Goal: Information Seeking & Learning: Obtain resource

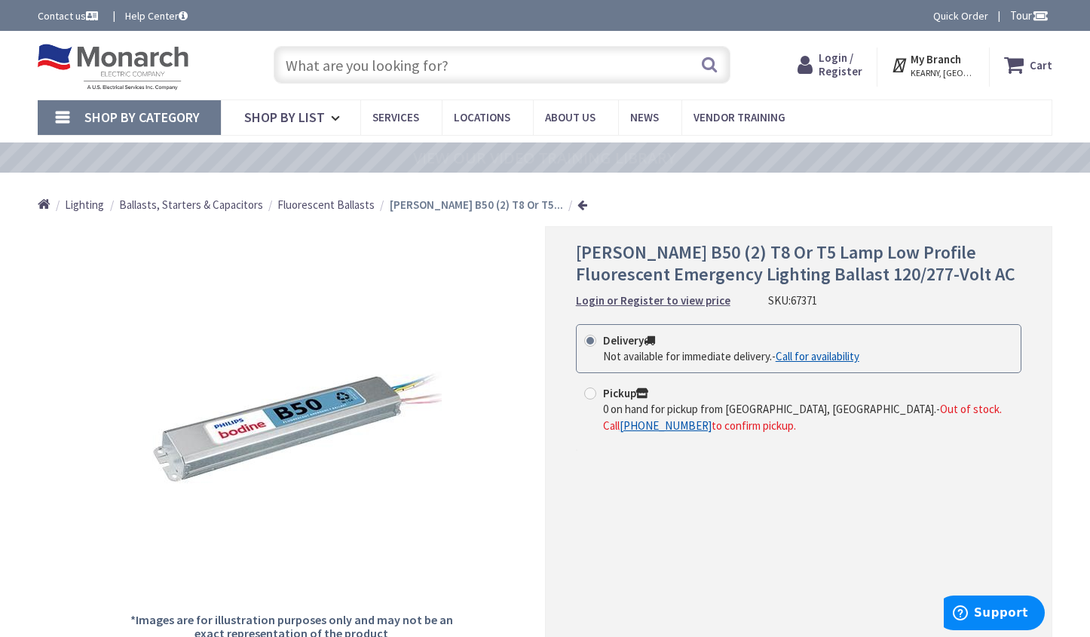
click at [347, 72] on input "text" at bounding box center [502, 65] width 457 height 38
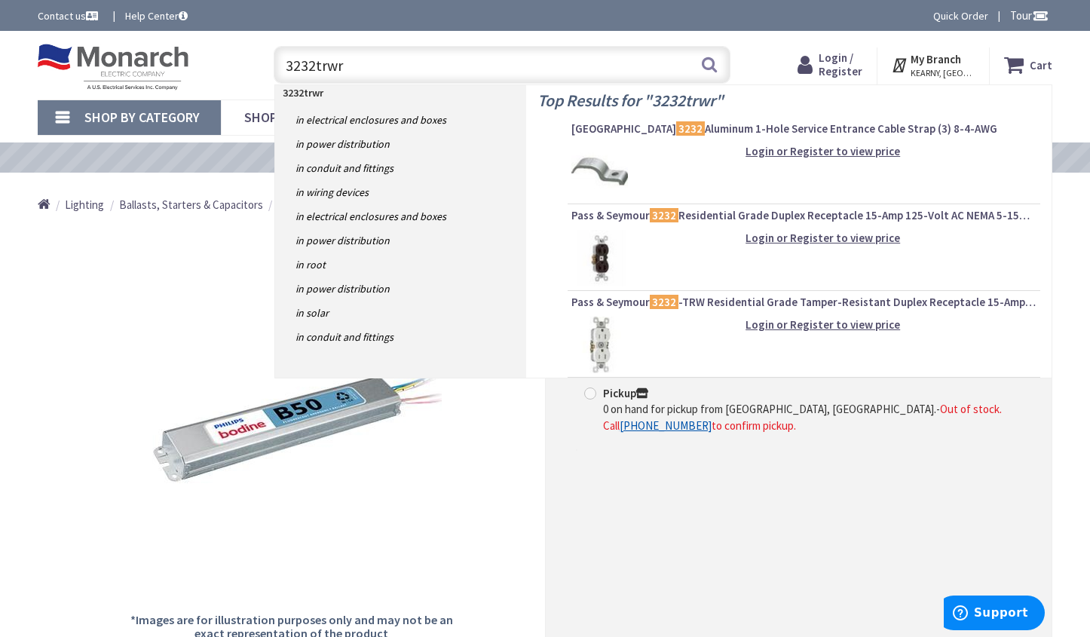
type input "3232trwrw"
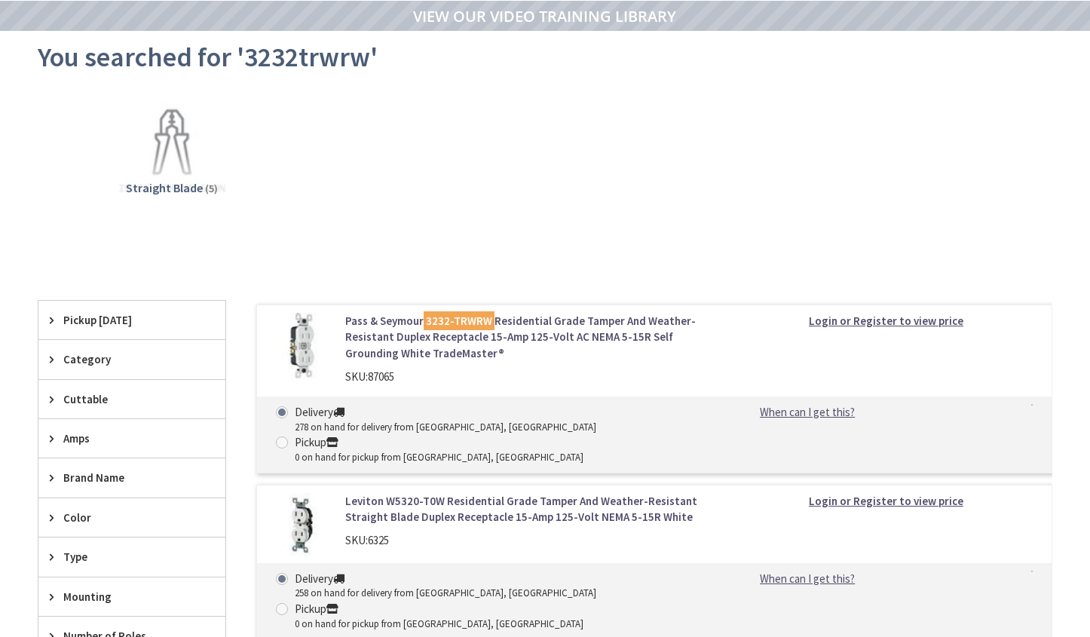
scroll to position [151, 0]
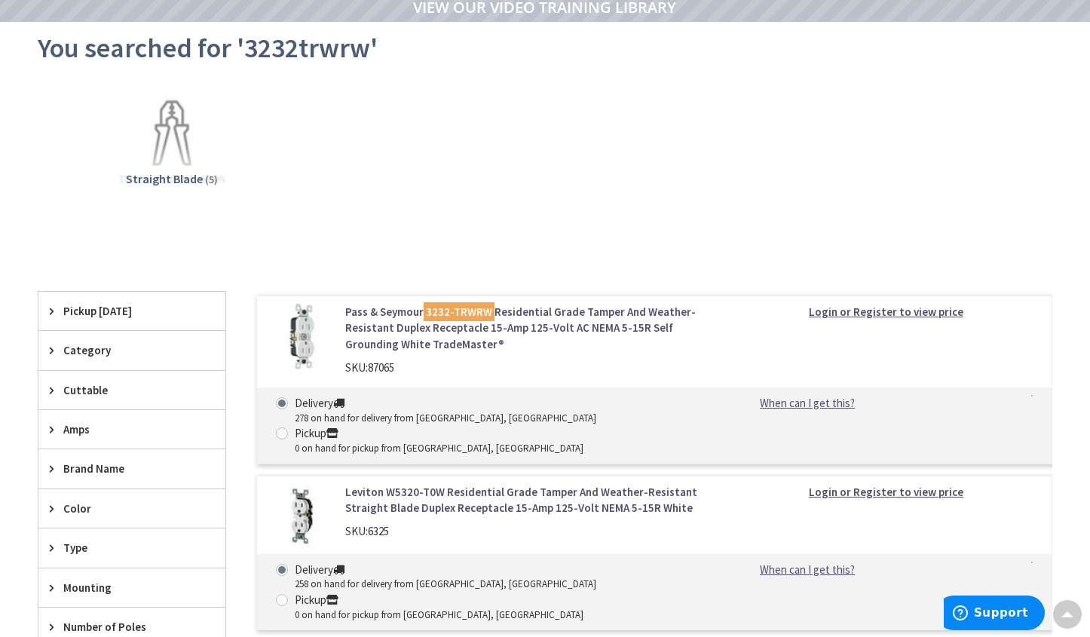
click at [400, 313] on link "Pass & Seymour 3232-TRWRW Residential Grade Tamper And Weather-Resistant Duplex…" at bounding box center [526, 328] width 363 height 48
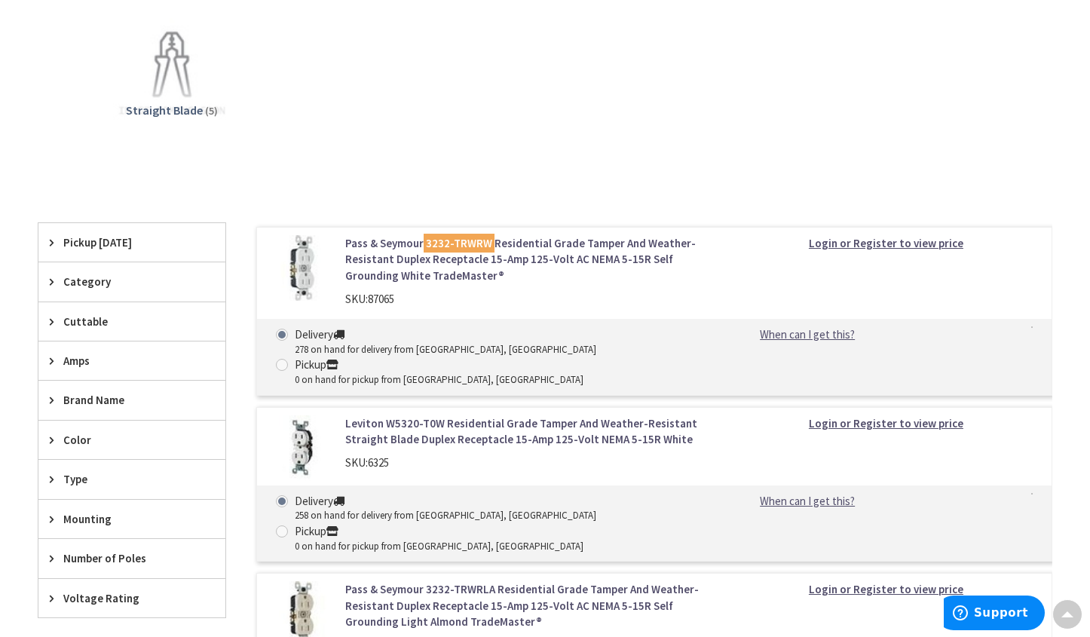
scroll to position [439, 0]
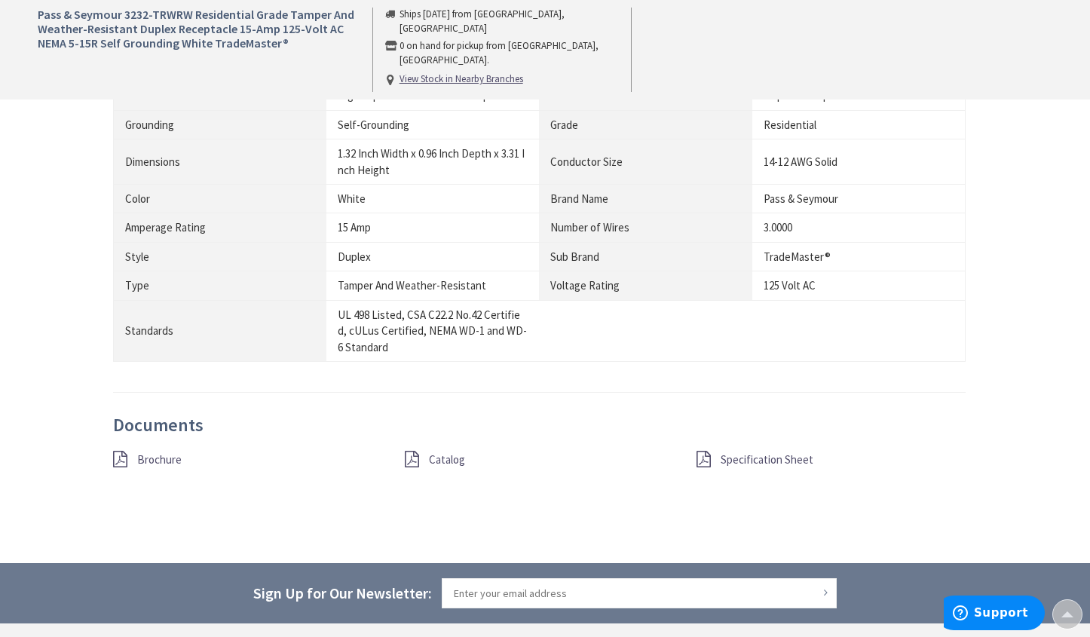
scroll to position [1130, 0]
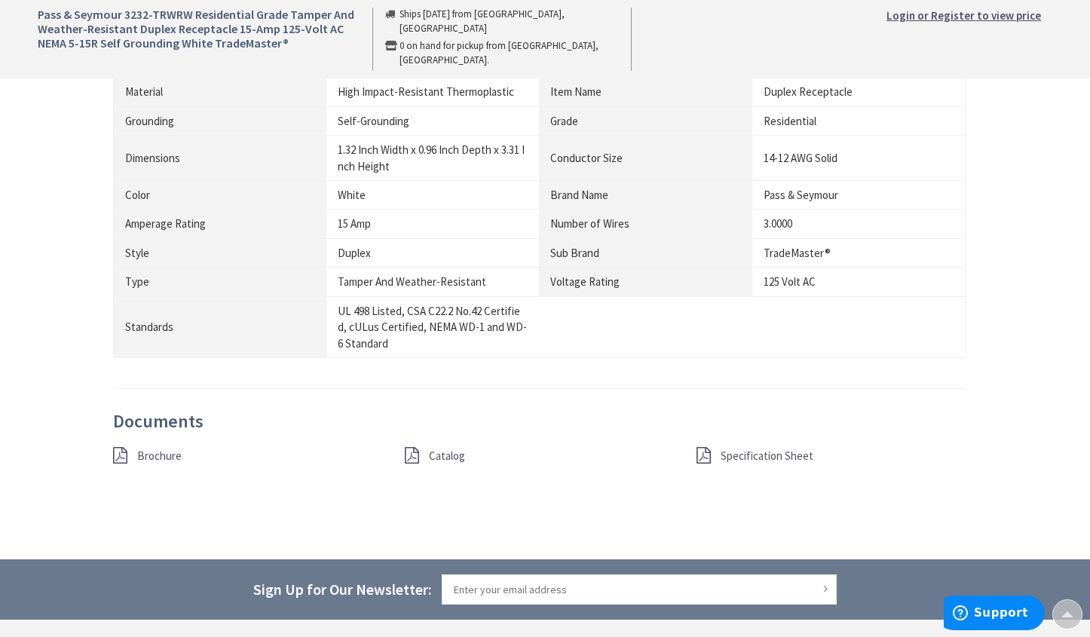
click at [163, 455] on span "Brochure" at bounding box center [159, 455] width 44 height 14
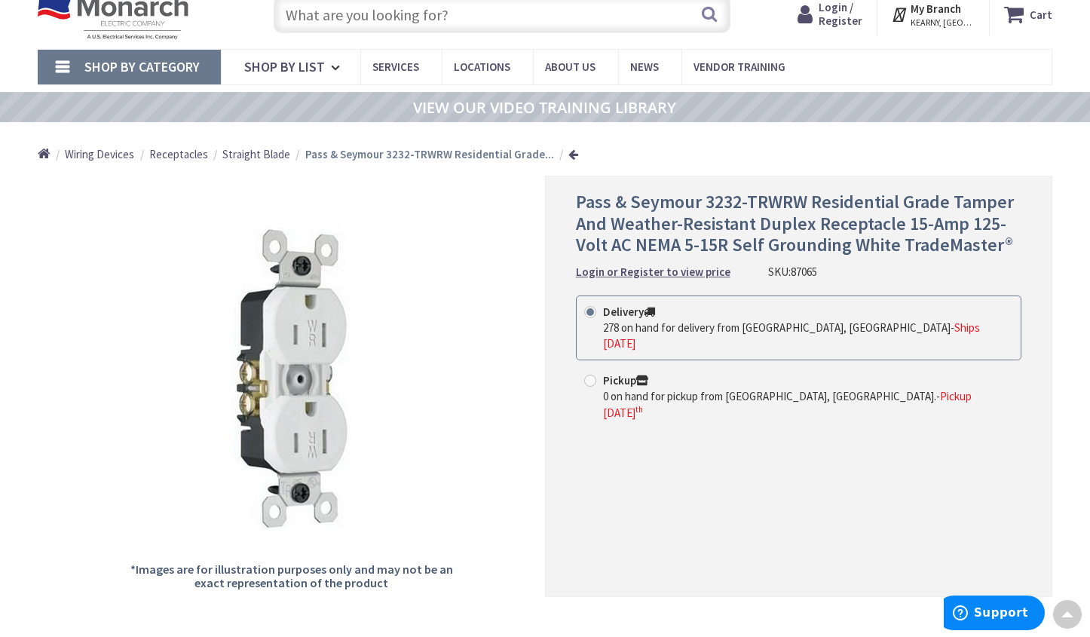
scroll to position [0, 0]
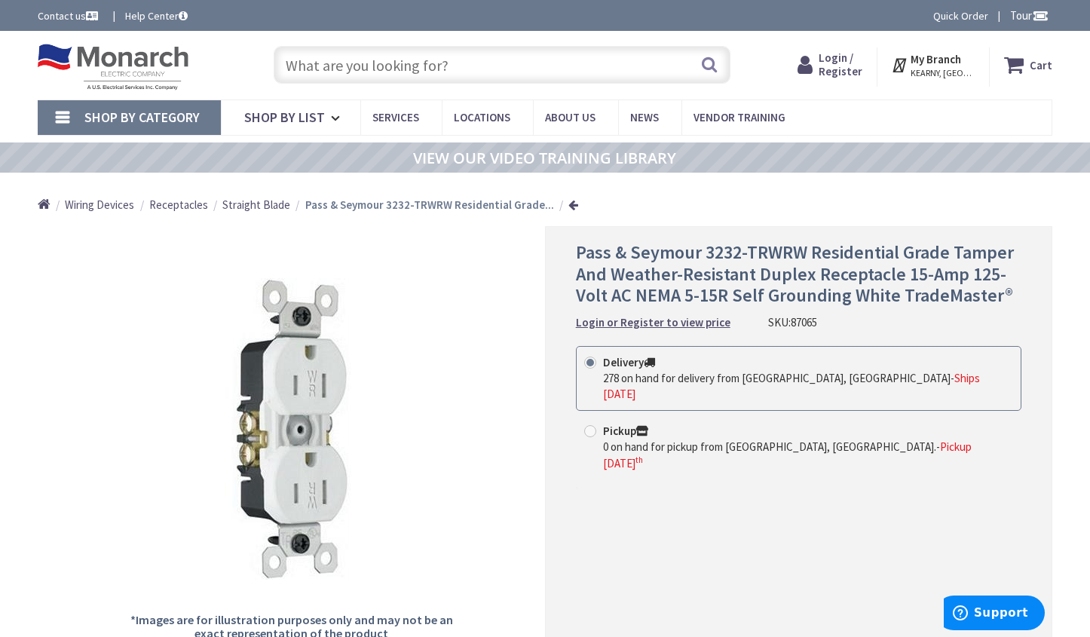
click at [346, 65] on input "text" at bounding box center [502, 65] width 457 height 38
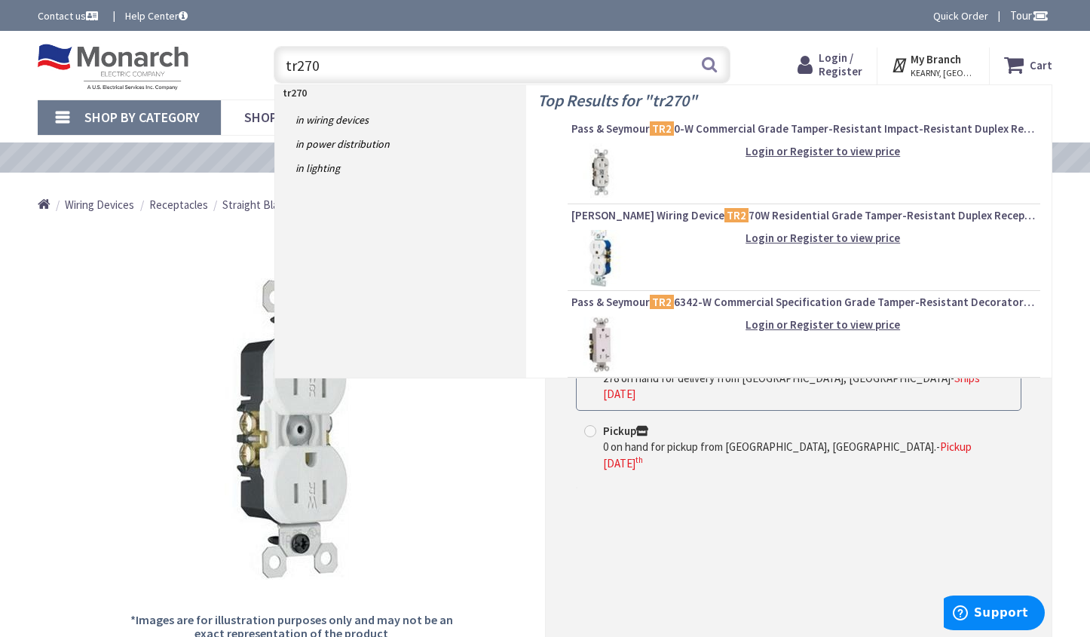
type input "tr270w"
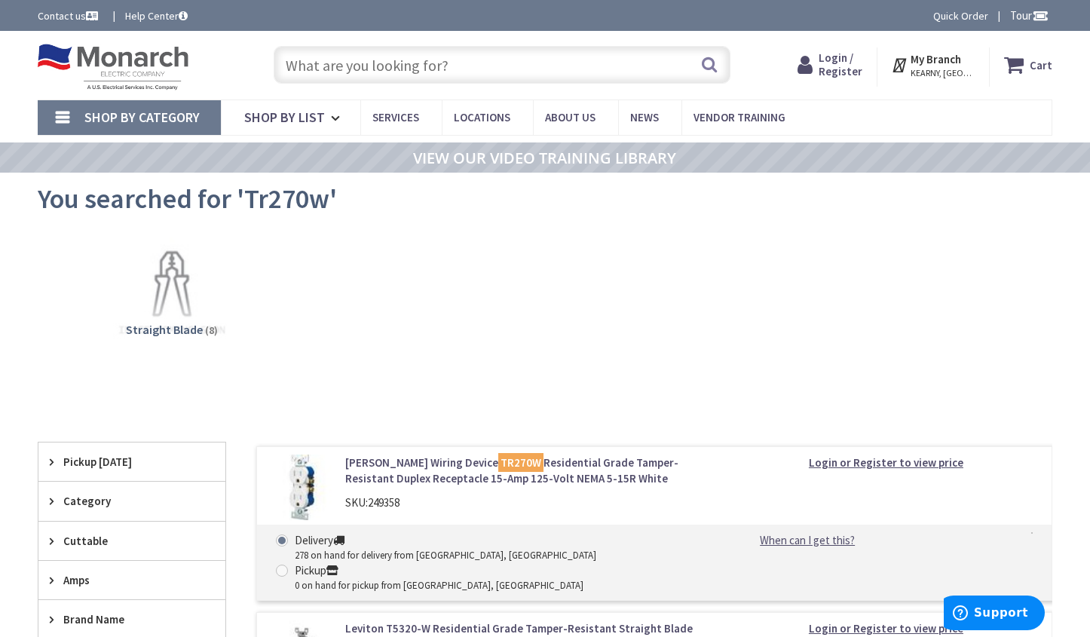
click at [405, 460] on link "Cooper Wiring Device TR270W Residential Grade Tamper-Resistant Duplex Receptacl…" at bounding box center [526, 470] width 363 height 32
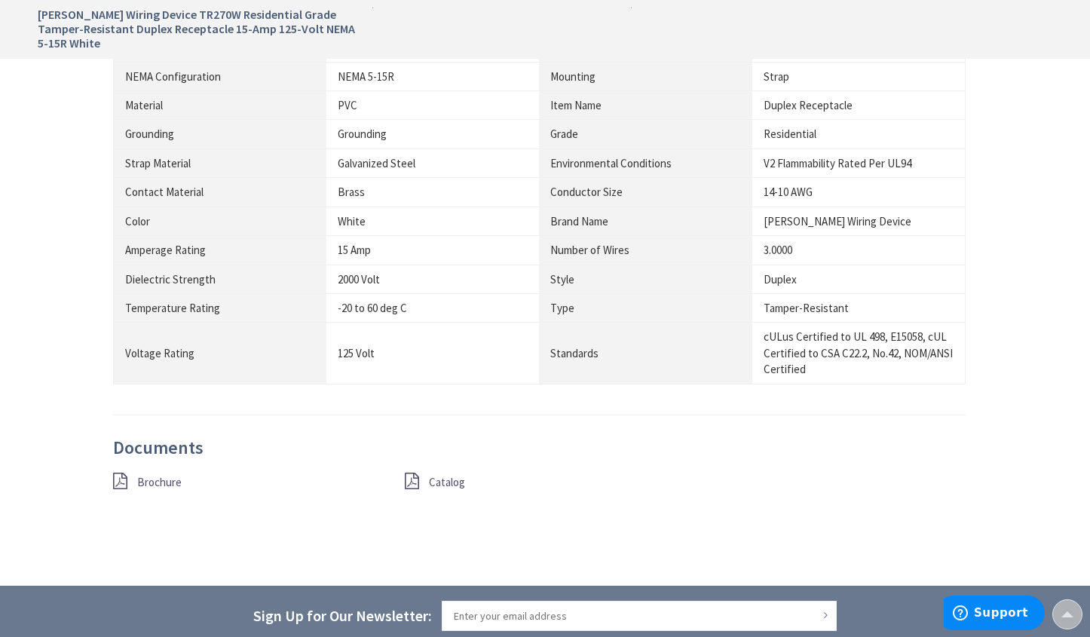
scroll to position [1130, 0]
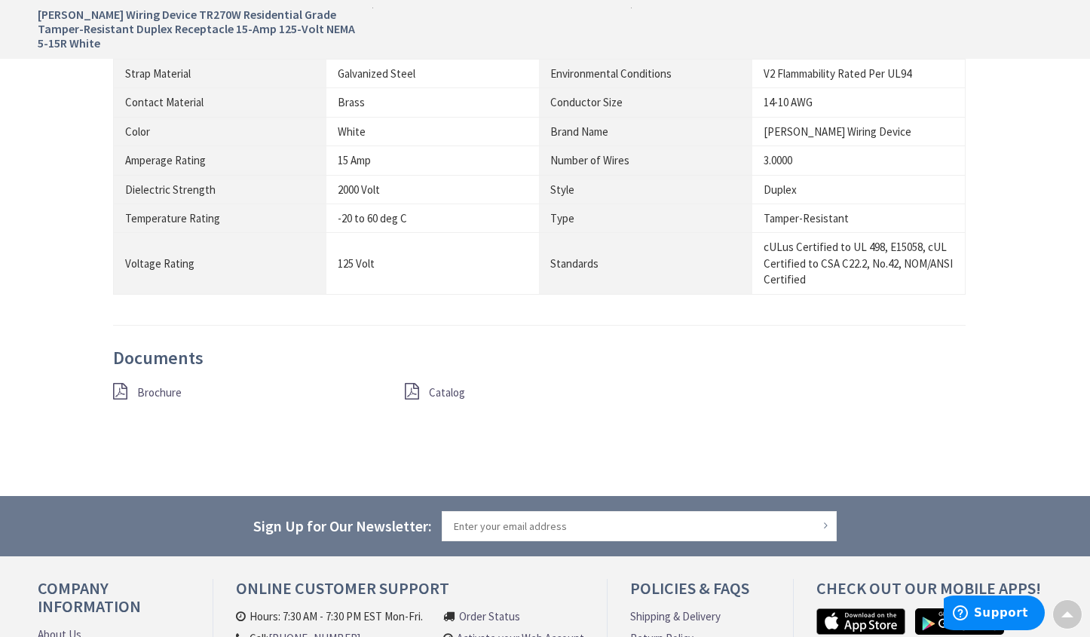
click at [148, 394] on span "Brochure" at bounding box center [159, 392] width 44 height 14
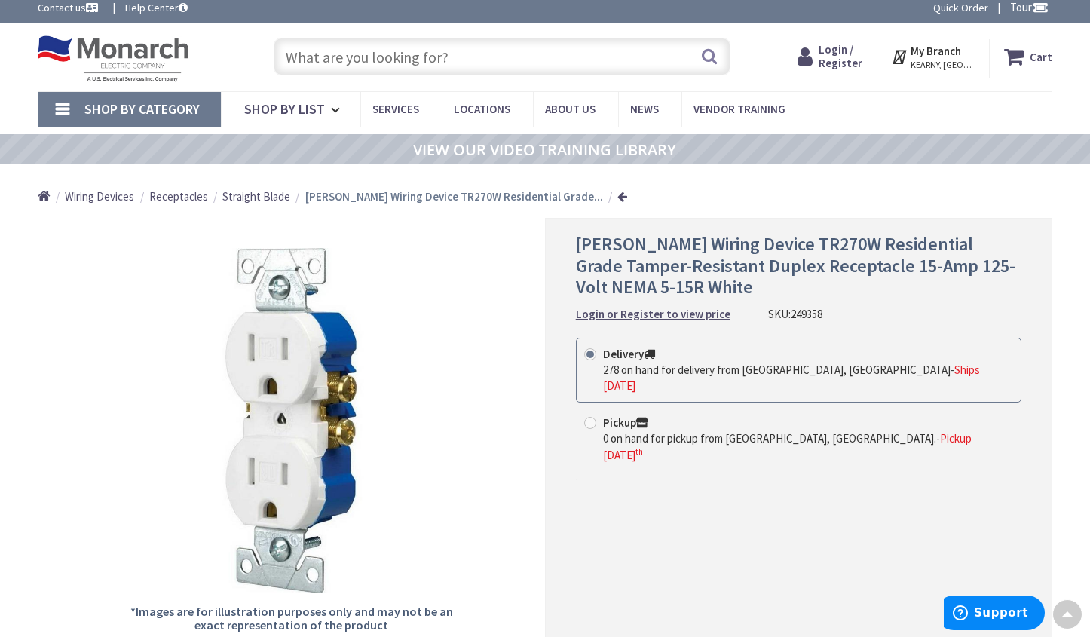
scroll to position [0, 0]
